Goal: Transaction & Acquisition: Download file/media

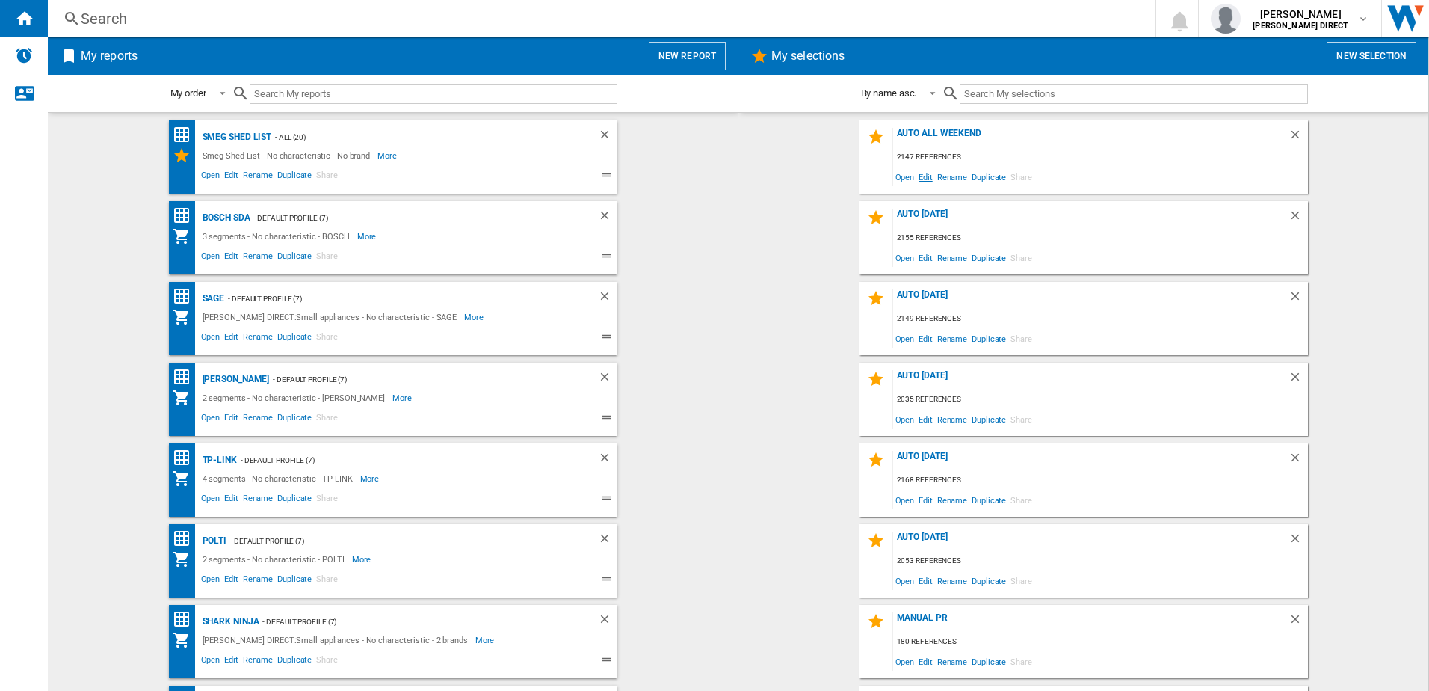
click at [924, 182] on span "Edit" at bounding box center [925, 177] width 19 height 20
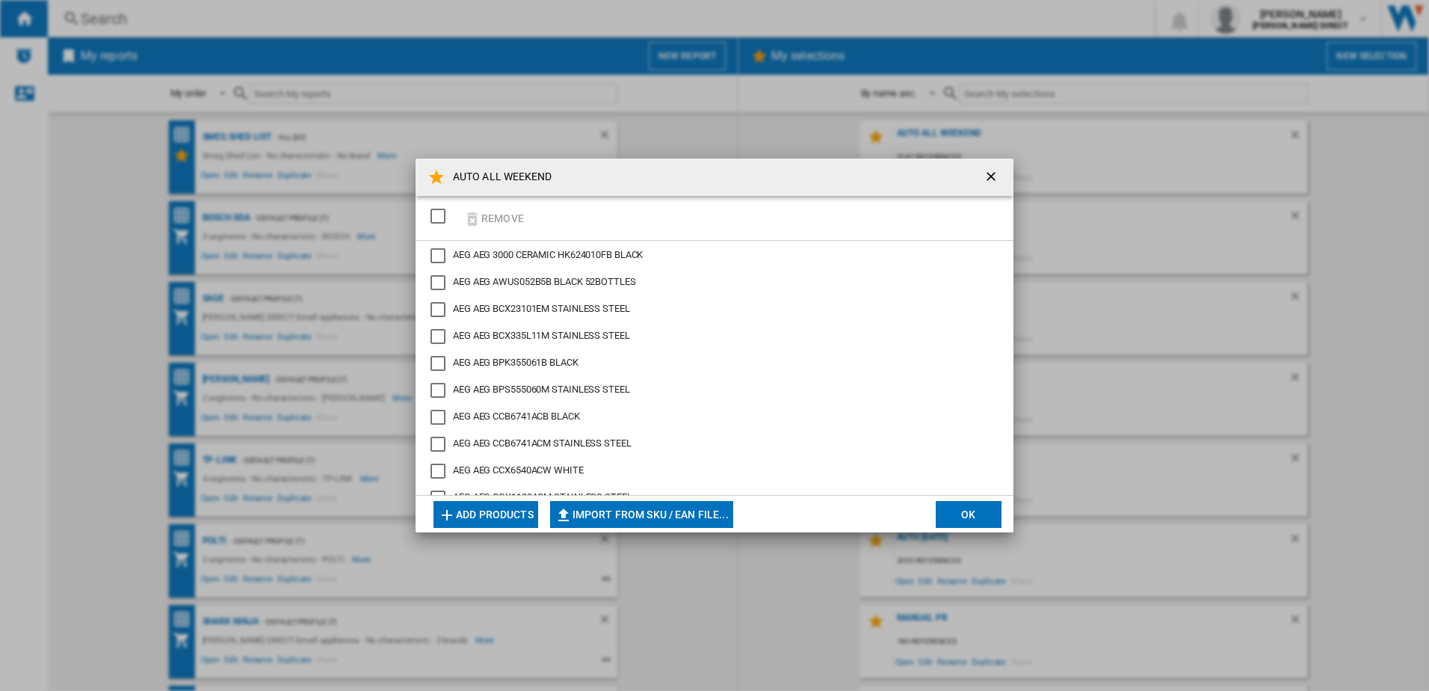
click at [446, 215] on div "SELECTIONS.EDITION_POPUP.SELECT_DESELECT" at bounding box center [438, 216] width 15 height 15
click at [492, 214] on button "Remove" at bounding box center [494, 217] width 70 height 35
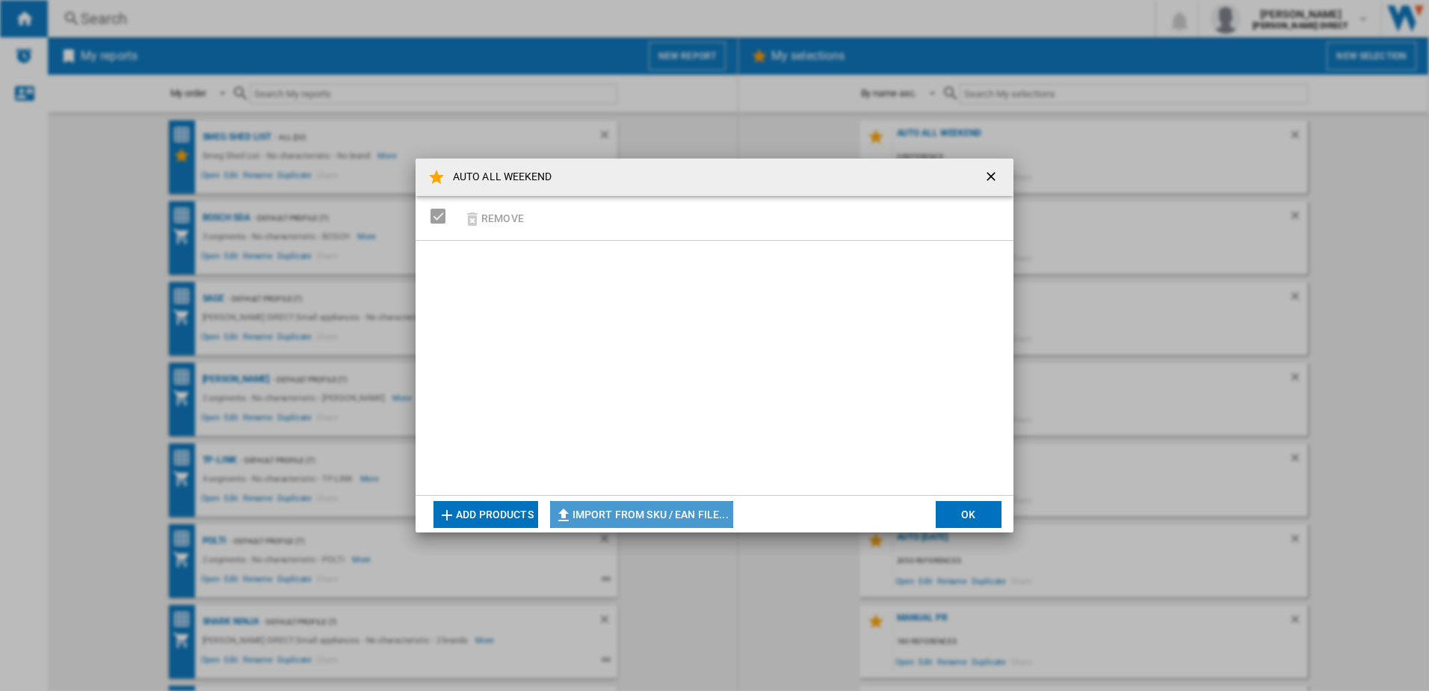
click at [656, 512] on button "Import from SKU / EAN file..." at bounding box center [641, 514] width 183 height 27
type input "**********"
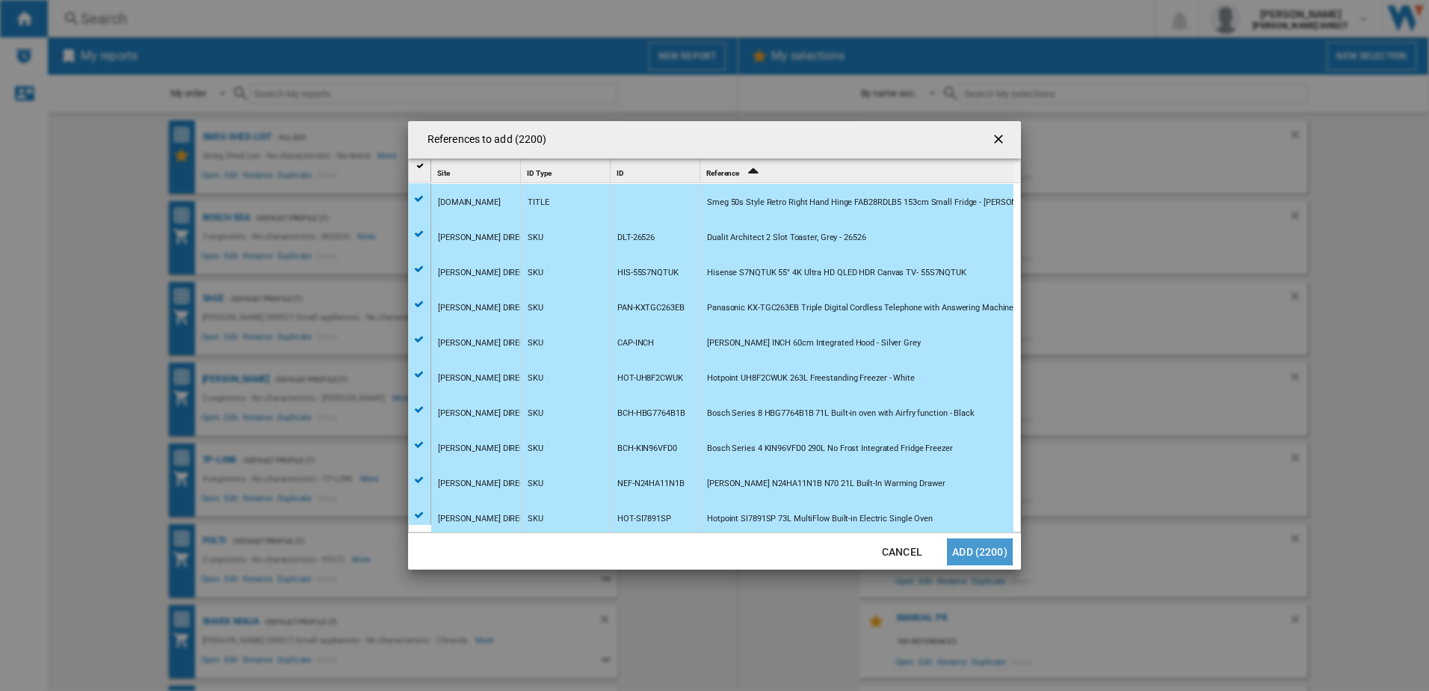
click at [973, 546] on button "Add (2200)" at bounding box center [980, 551] width 66 height 27
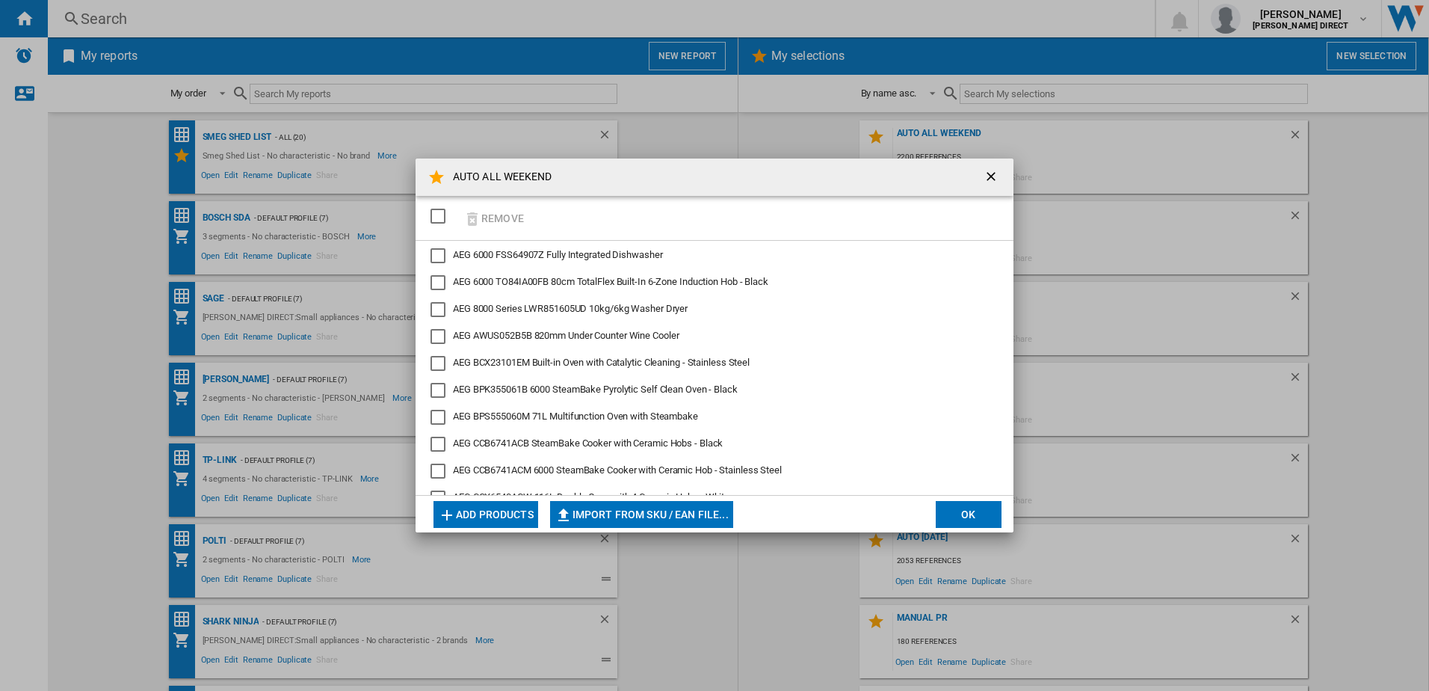
drag, startPoint x: 967, startPoint y: 524, endPoint x: 976, endPoint y: 486, distance: 39.0
click at [967, 523] on button "OK" at bounding box center [969, 514] width 66 height 27
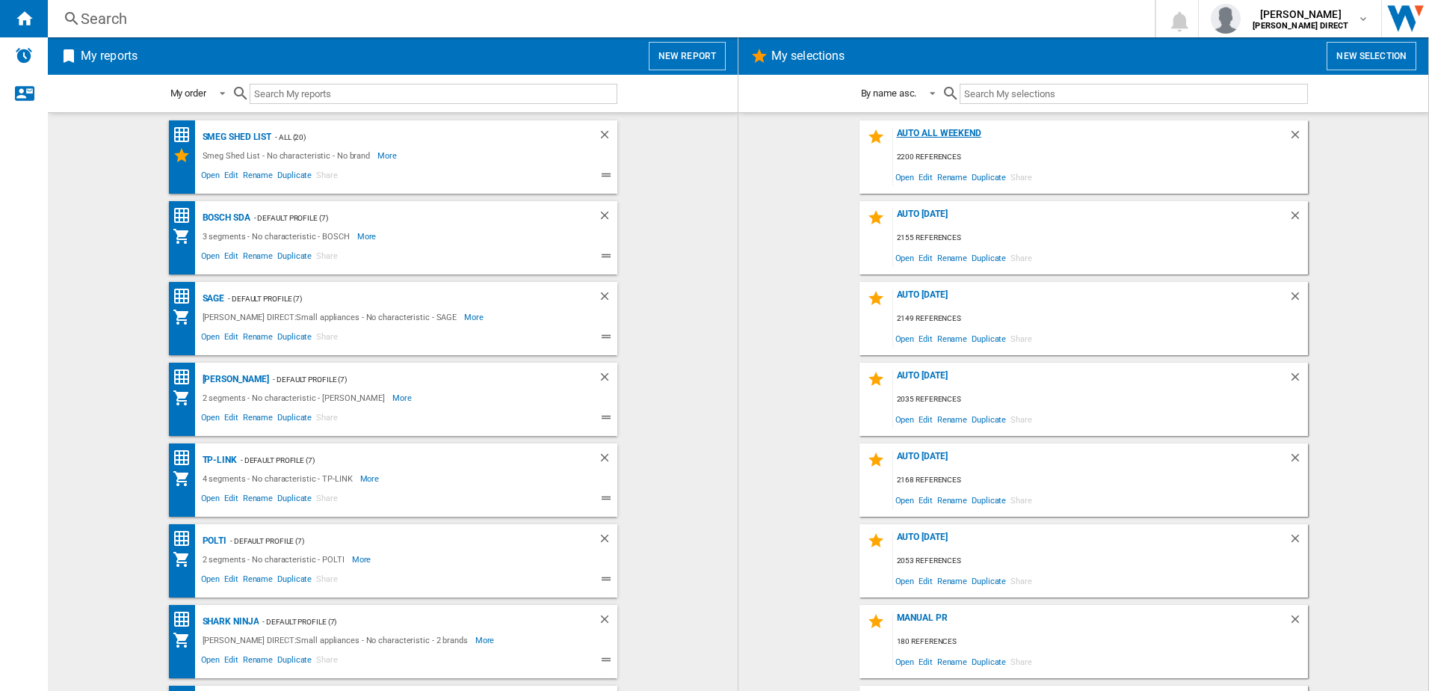
click at [961, 136] on div "AUTO ALL WEEKEND" at bounding box center [1090, 138] width 395 height 20
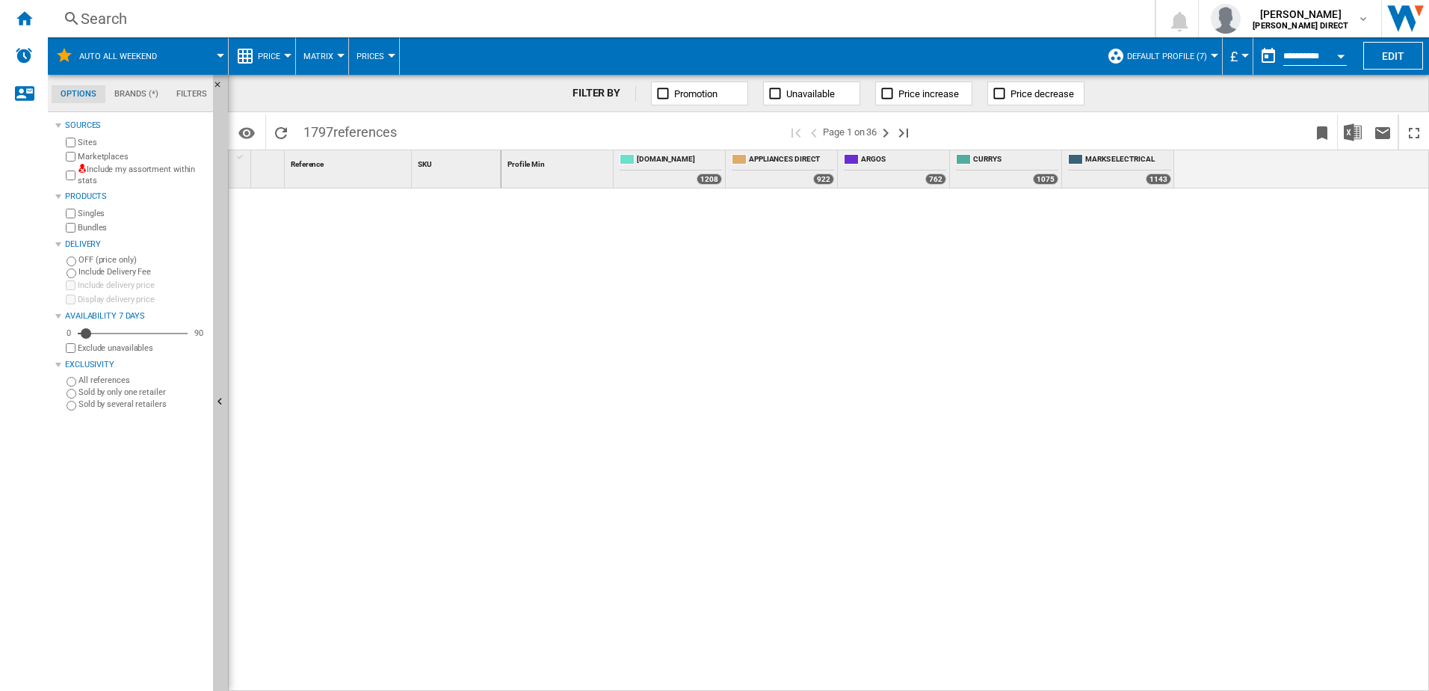
click at [140, 174] on label "Include my assortment within stats" at bounding box center [142, 175] width 129 height 23
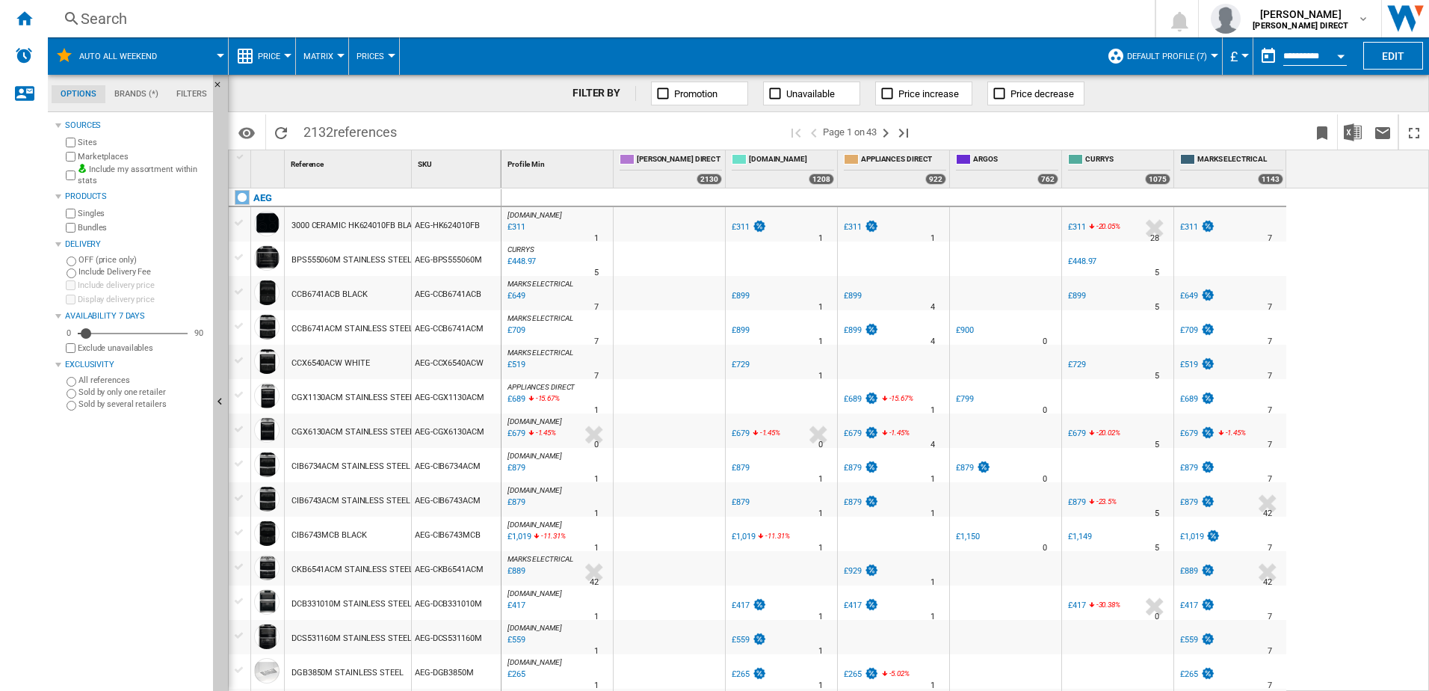
click at [105, 157] on label "Marketplaces" at bounding box center [142, 156] width 129 height 11
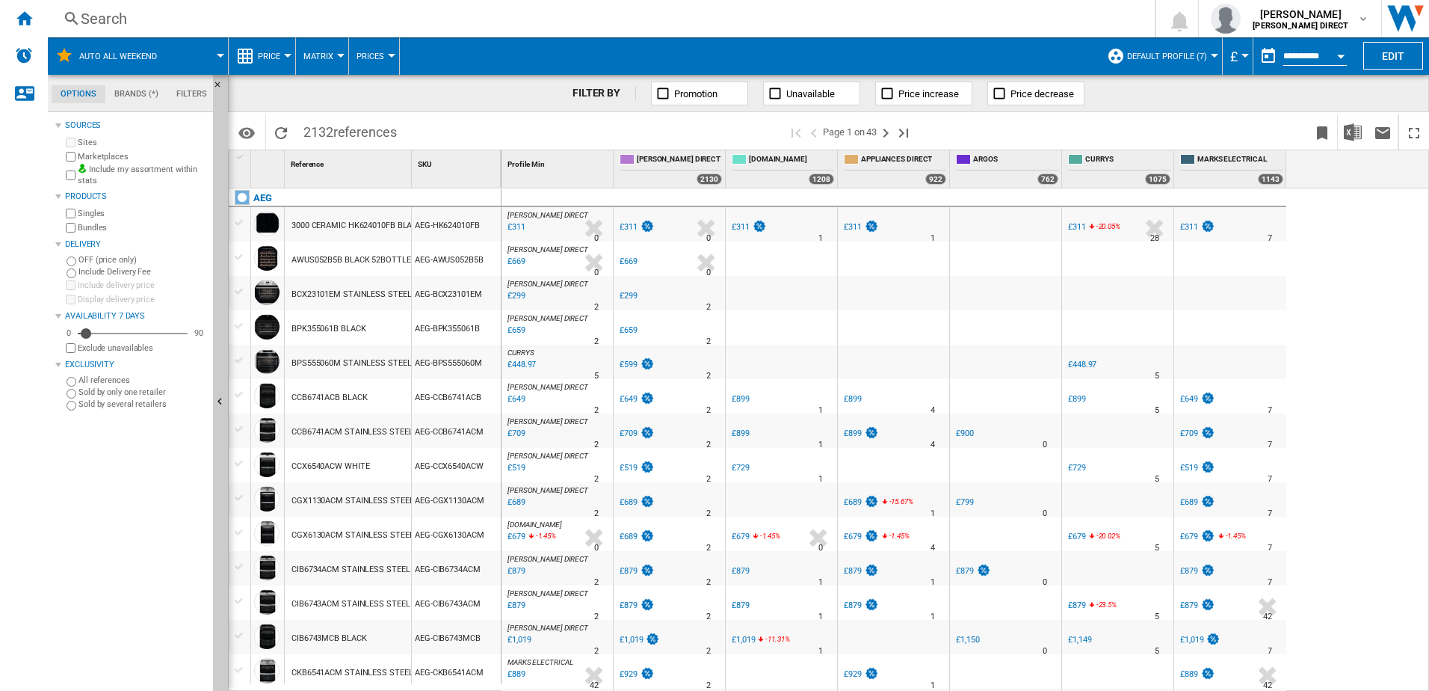
click at [90, 229] on label "Bundles" at bounding box center [142, 227] width 129 height 11
click at [1352, 141] on button "Download in Excel" at bounding box center [1353, 131] width 30 height 35
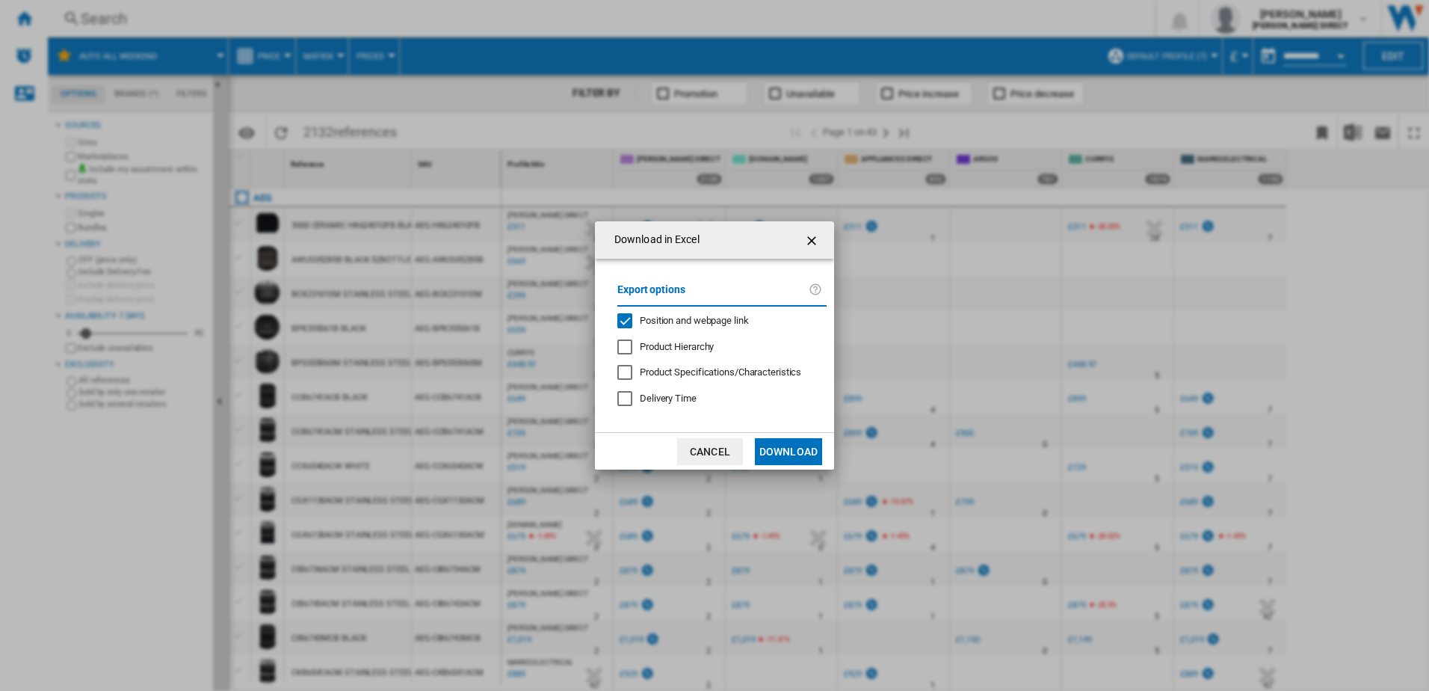
click at [641, 327] on div "Position and webpage link" at bounding box center [694, 320] width 109 height 13
click at [800, 452] on button "Download" at bounding box center [788, 451] width 67 height 27
